Goal: Obtain resource: Download file/media

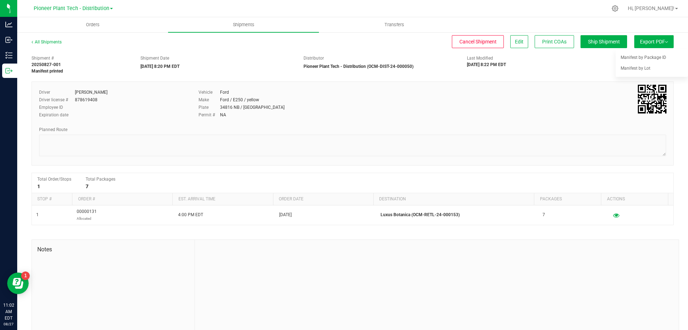
click at [344, 164] on div "Driver [PERSON_NAME] Driver license # 878619408 Employee ID Expiration date Veh…" at bounding box center [353, 123] width 643 height 84
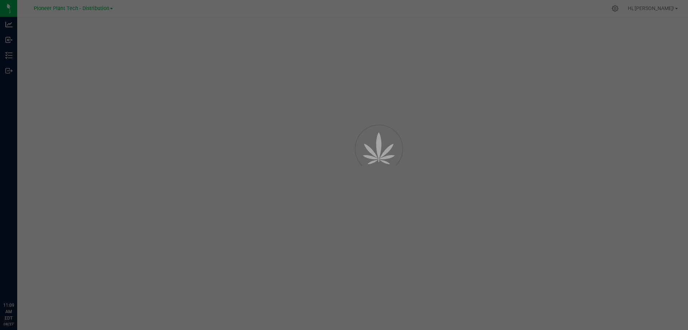
click at [678, 7] on div at bounding box center [344, 165] width 688 height 330
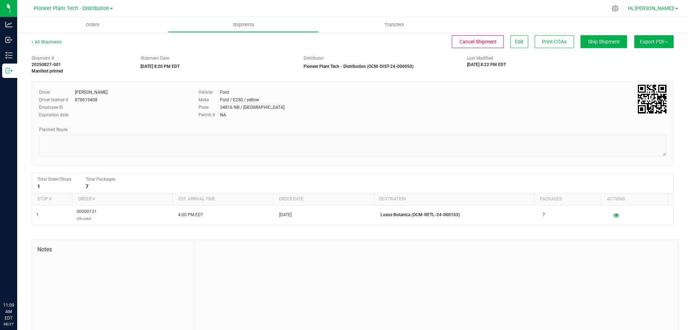
click at [676, 9] on span at bounding box center [677, 8] width 3 height 1
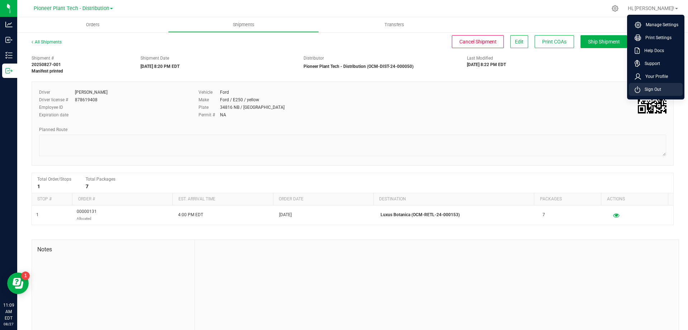
click at [656, 85] on li "Sign Out" at bounding box center [656, 89] width 54 height 13
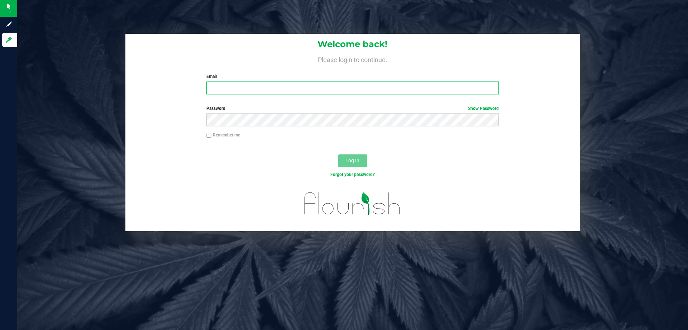
type input "pioneerplanttech@gmail.com"
click at [344, 160] on button "Log In" at bounding box center [352, 160] width 29 height 13
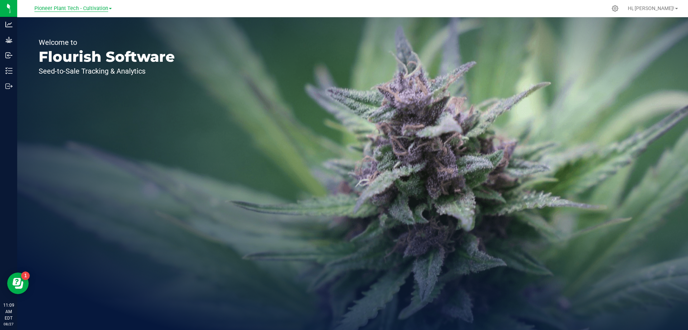
click at [97, 11] on span "Pioneer Plant Tech - Cultivation" at bounding box center [71, 8] width 74 height 6
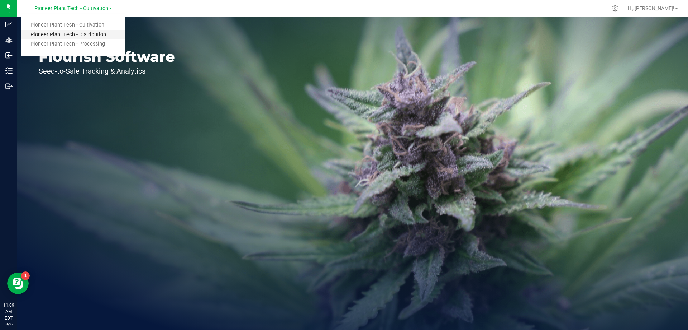
click at [101, 34] on link "Pioneer Plant Tech - Distribution" at bounding box center [73, 35] width 105 height 10
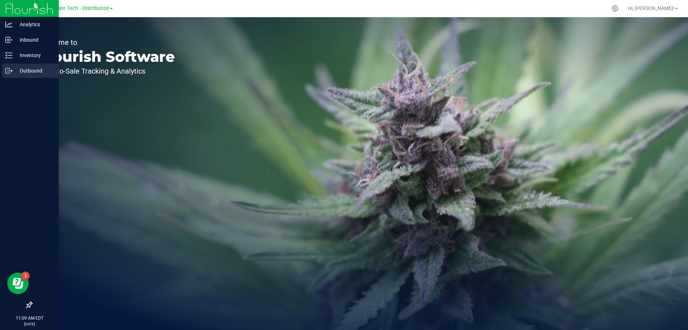
click at [15, 72] on p "Outbound" at bounding box center [34, 70] width 43 height 9
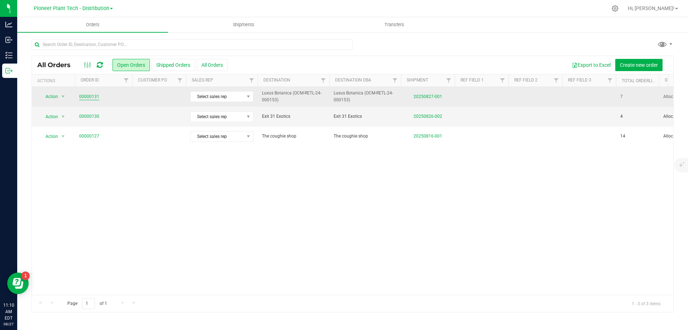
click at [89, 94] on link "00000131" at bounding box center [89, 96] width 20 height 7
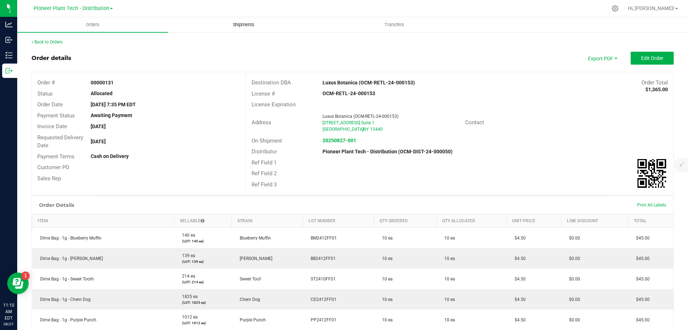
click at [242, 22] on span "Shipments" at bounding box center [243, 25] width 41 height 6
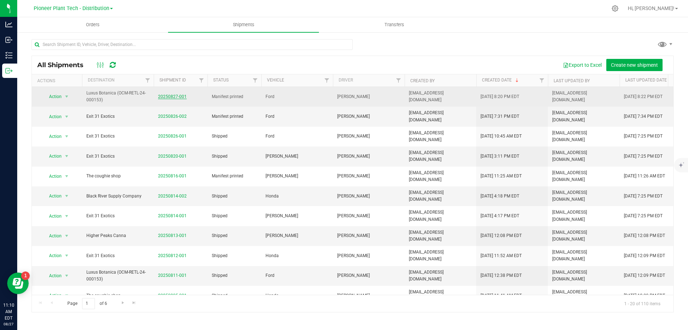
click at [181, 94] on link "20250827-001" at bounding box center [172, 96] width 29 height 5
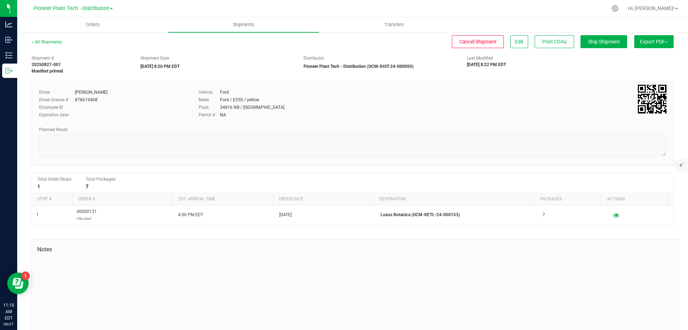
click at [662, 44] on span "Export PDF" at bounding box center [654, 42] width 28 height 6
click at [90, 22] on span "Orders" at bounding box center [92, 25] width 33 height 6
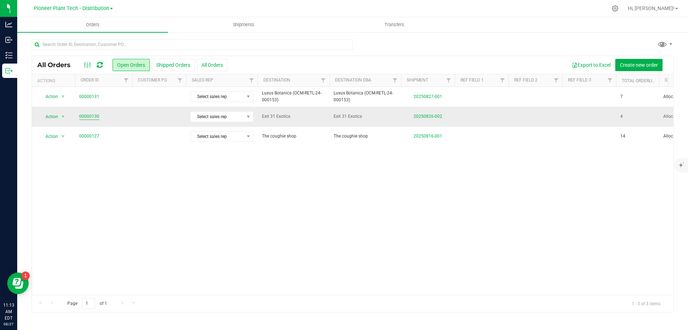
click at [95, 114] on link "00000130" at bounding box center [89, 116] width 20 height 7
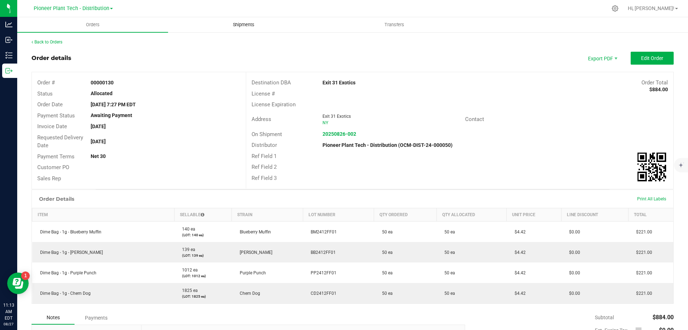
click at [256, 23] on span "Shipments" at bounding box center [243, 25] width 41 height 6
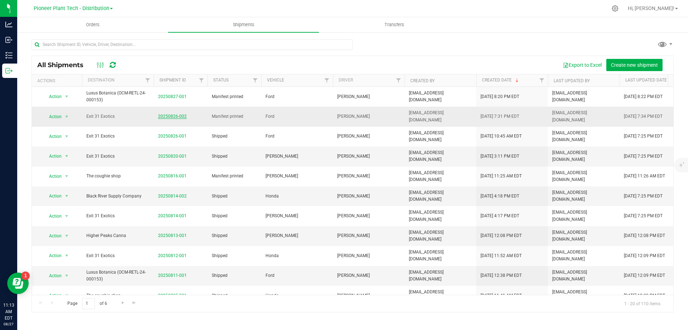
click at [172, 116] on link "20250826-002" at bounding box center [172, 116] width 29 height 5
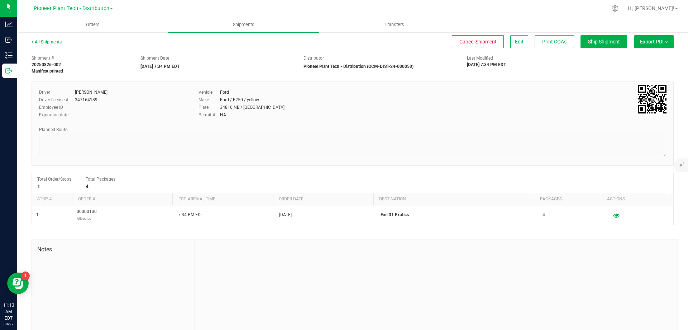
click at [641, 41] on span "Export PDF" at bounding box center [654, 42] width 28 height 6
click at [637, 66] on span "Manifest by Lot" at bounding box center [636, 68] width 30 height 5
click at [647, 43] on span "Export PDF" at bounding box center [654, 42] width 28 height 6
click at [632, 65] on li "Manifest by Lot" at bounding box center [652, 68] width 72 height 11
click at [88, 6] on span "Pioneer Plant Tech - Distribution" at bounding box center [72, 8] width 76 height 6
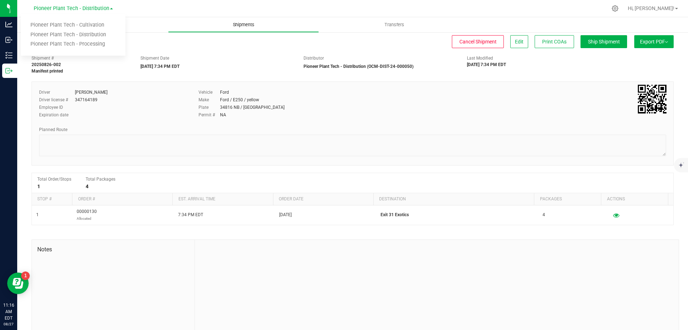
click at [237, 23] on span "Shipments" at bounding box center [243, 25] width 41 height 6
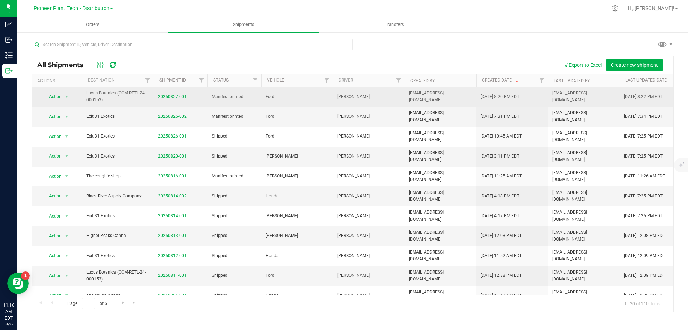
click at [165, 96] on link "20250827-001" at bounding box center [172, 96] width 29 height 5
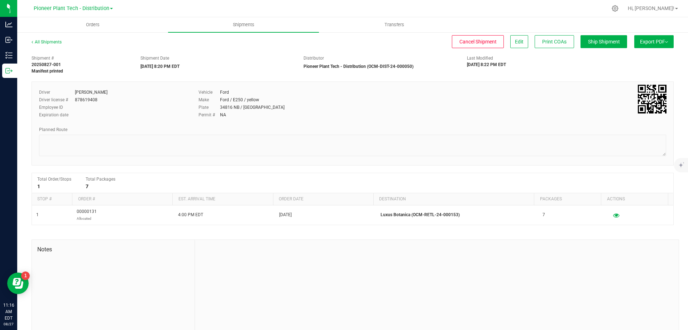
click at [640, 41] on span "Export PDF" at bounding box center [654, 42] width 28 height 6
click at [627, 68] on span "Manifest by Lot" at bounding box center [636, 68] width 30 height 5
click at [234, 24] on span "Shipments" at bounding box center [243, 25] width 41 height 6
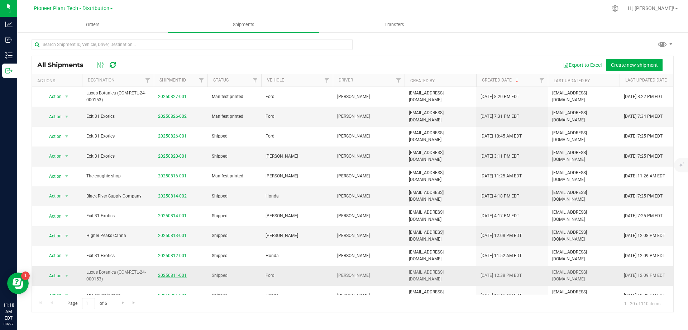
click at [184, 274] on link "20250811-001" at bounding box center [172, 275] width 29 height 5
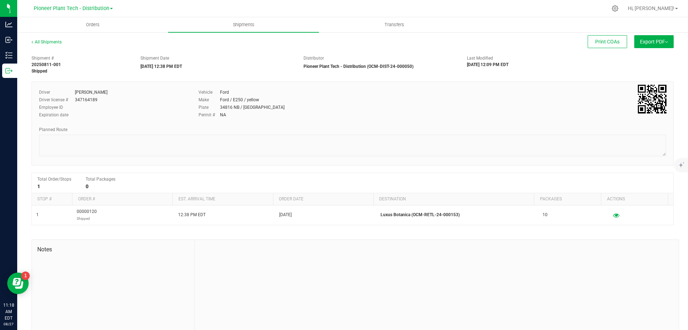
click at [640, 42] on span "Export PDF" at bounding box center [654, 42] width 28 height 6
click at [91, 21] on uib-tab-heading "Orders" at bounding box center [93, 25] width 150 height 14
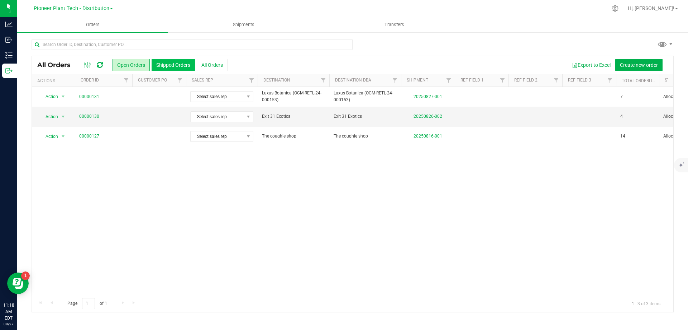
drag, startPoint x: 141, startPoint y: 67, endPoint x: 175, endPoint y: 66, distance: 34.4
click at [0, 0] on div "Open Orders Shipped Orders All Orders" at bounding box center [0, 0] width 0 height 0
click at [175, 66] on button "Shipped Orders" at bounding box center [173, 65] width 43 height 12
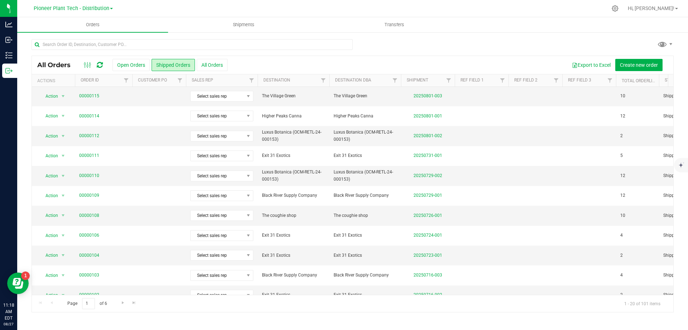
scroll to position [36, 0]
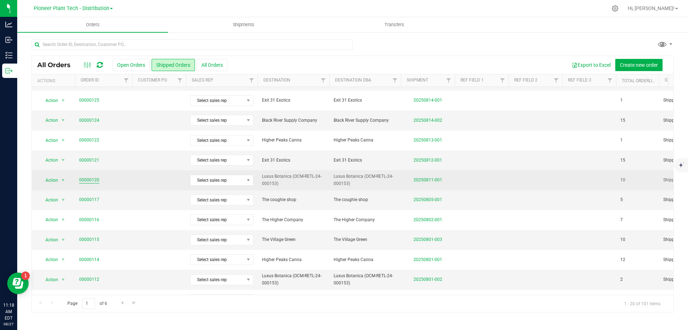
click at [91, 180] on link "00000120" at bounding box center [89, 179] width 20 height 7
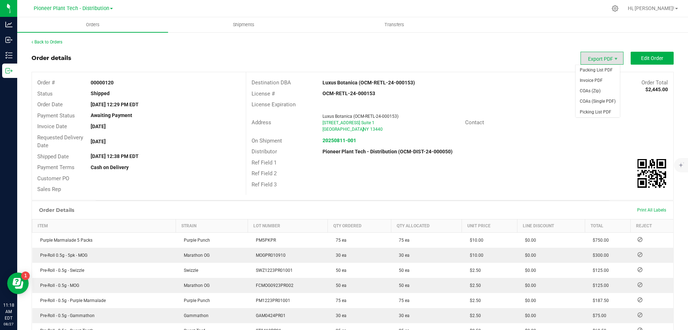
click at [607, 60] on span "Export PDF" at bounding box center [602, 58] width 43 height 13
click at [591, 82] on span "Invoice PDF" at bounding box center [598, 80] width 44 height 10
